Goal: Task Accomplishment & Management: Manage account settings

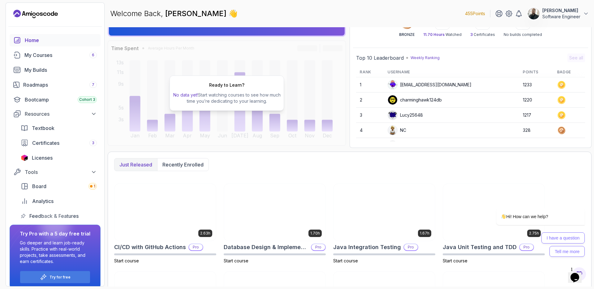
scroll to position [44, 0]
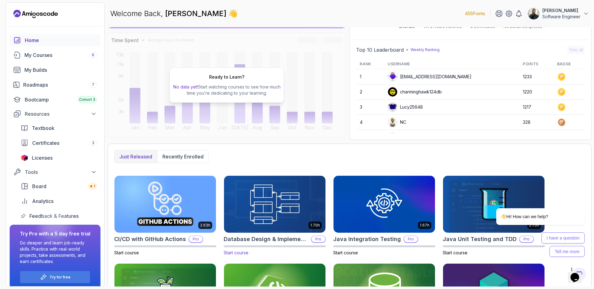
click at [283, 200] on img at bounding box center [274, 204] width 106 height 60
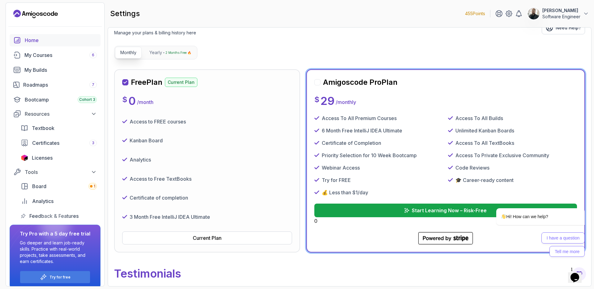
click at [42, 43] on div "Home" at bounding box center [61, 39] width 72 height 7
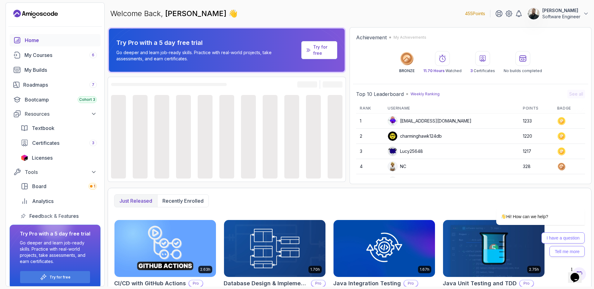
click at [271, 228] on img at bounding box center [274, 248] width 106 height 60
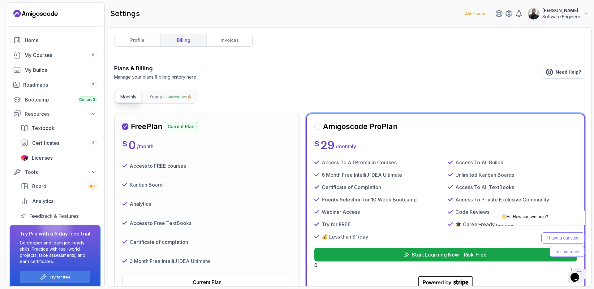
click at [467, 11] on p "[PERSON_NAME]" at bounding box center [561, 10] width 38 height 6
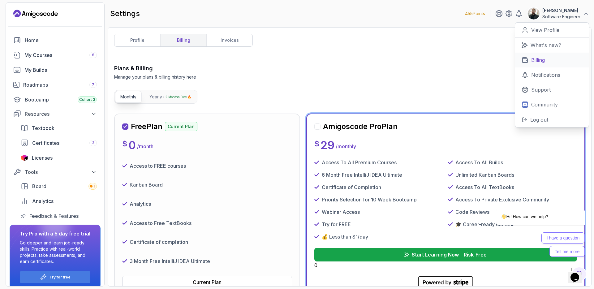
click at [467, 55] on link "Billing" at bounding box center [552, 60] width 74 height 15
click at [237, 39] on link "invoices" at bounding box center [229, 40] width 46 height 12
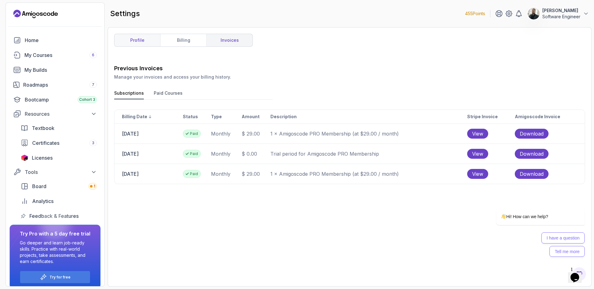
click at [141, 45] on link "profile" at bounding box center [137, 40] width 46 height 12
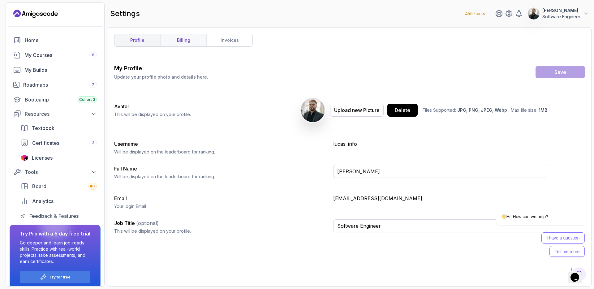
click at [176, 43] on link "billing" at bounding box center [183, 40] width 46 height 12
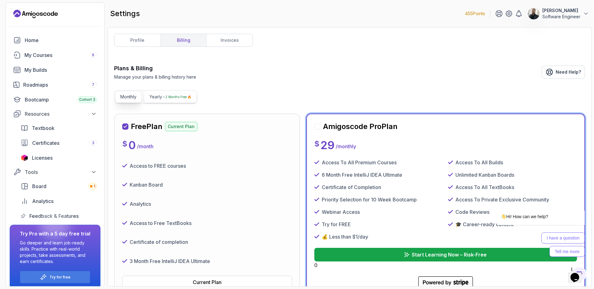
click at [166, 98] on p "2 Months Free 🔥" at bounding box center [178, 97] width 26 height 6
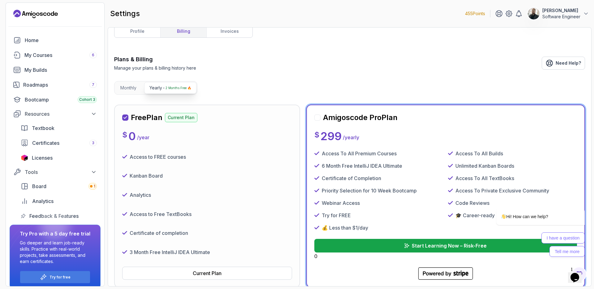
scroll to position [9, 0]
click at [131, 88] on p "Monthly" at bounding box center [128, 87] width 16 height 6
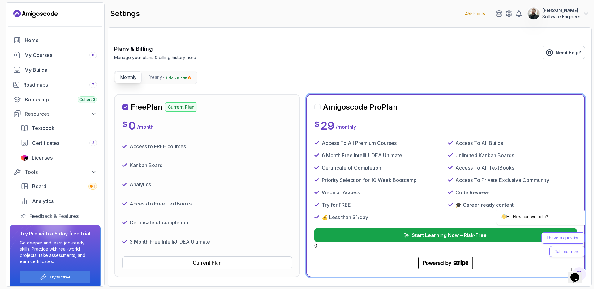
scroll to position [0, 0]
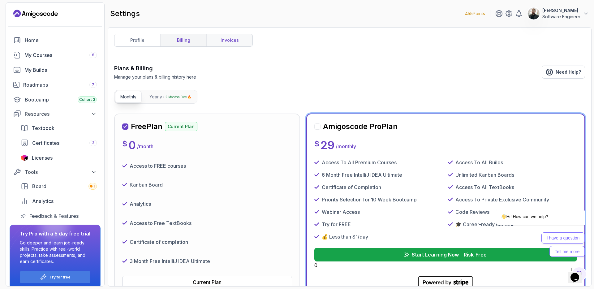
click at [212, 37] on link "invoices" at bounding box center [229, 40] width 46 height 12
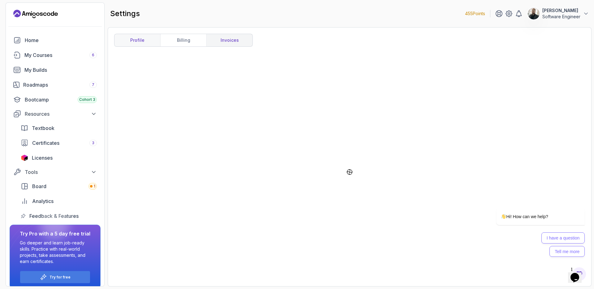
click at [152, 41] on link "profile" at bounding box center [137, 40] width 46 height 12
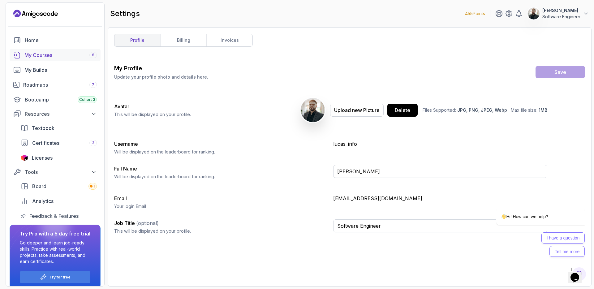
click at [40, 54] on div "My Courses 6" at bounding box center [60, 54] width 72 height 7
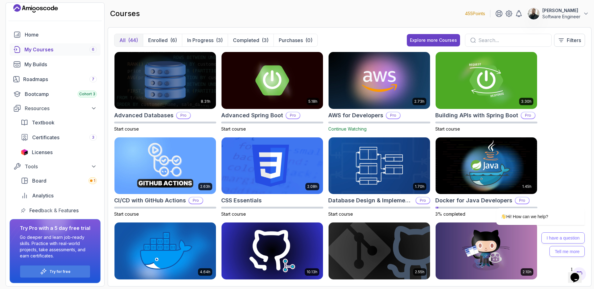
scroll to position [6, 0]
click at [48, 228] on div "Try for free" at bounding box center [55, 271] width 70 height 12
click at [62, 228] on p "Try for free" at bounding box center [59, 270] width 21 height 5
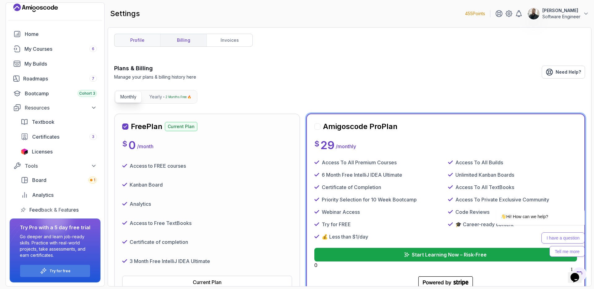
click at [150, 42] on link "profile" at bounding box center [137, 40] width 46 height 12
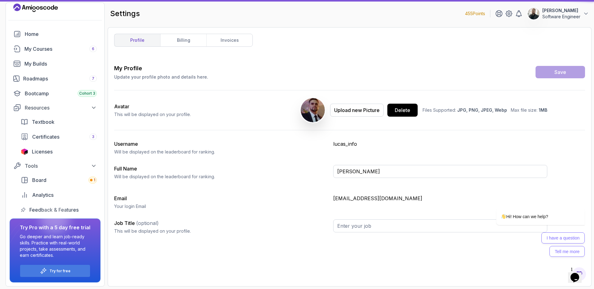
type input "Software Engineer"
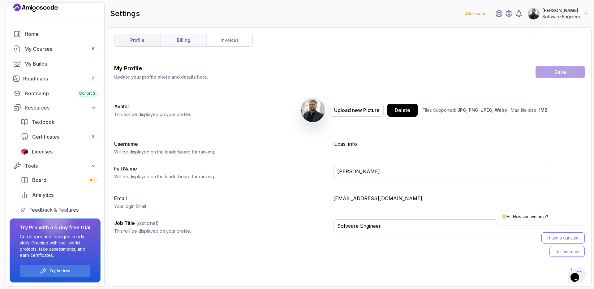
click at [181, 40] on link "billing" at bounding box center [183, 40] width 46 height 12
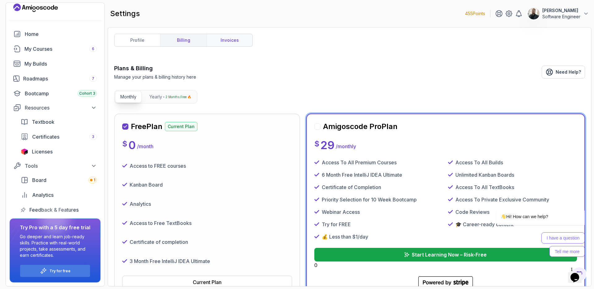
click at [230, 39] on link "invoices" at bounding box center [229, 40] width 46 height 12
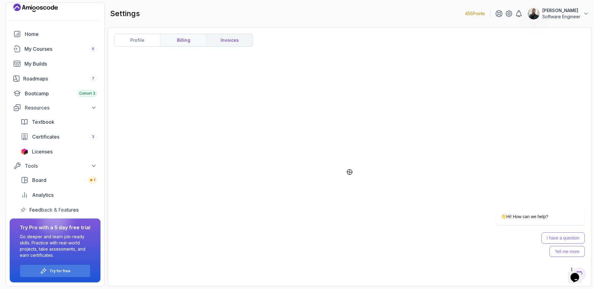
click at [171, 41] on link "billing" at bounding box center [183, 40] width 46 height 12
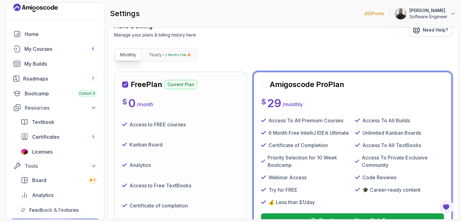
scroll to position [42, 0]
